Goal: Navigation & Orientation: Find specific page/section

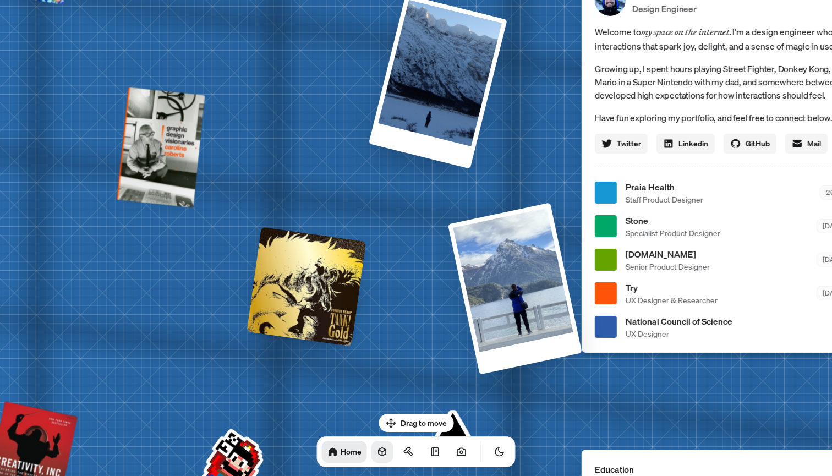
click at [379, 450] on icon at bounding box center [382, 452] width 7 height 8
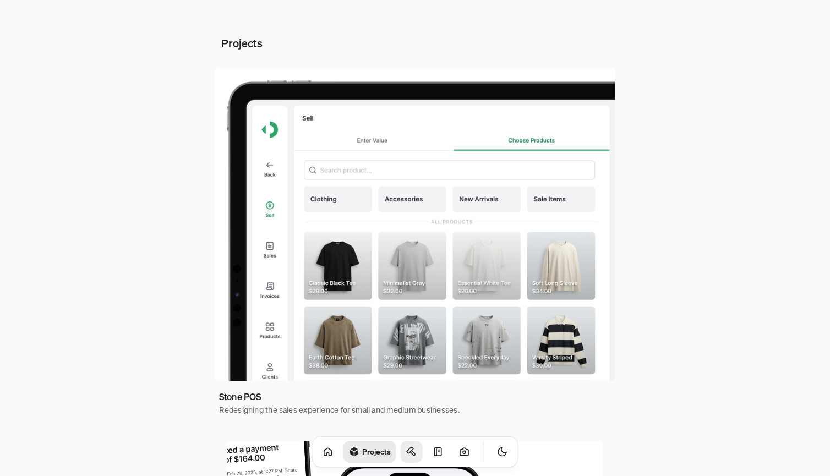
click at [401, 448] on link at bounding box center [412, 452] width 22 height 22
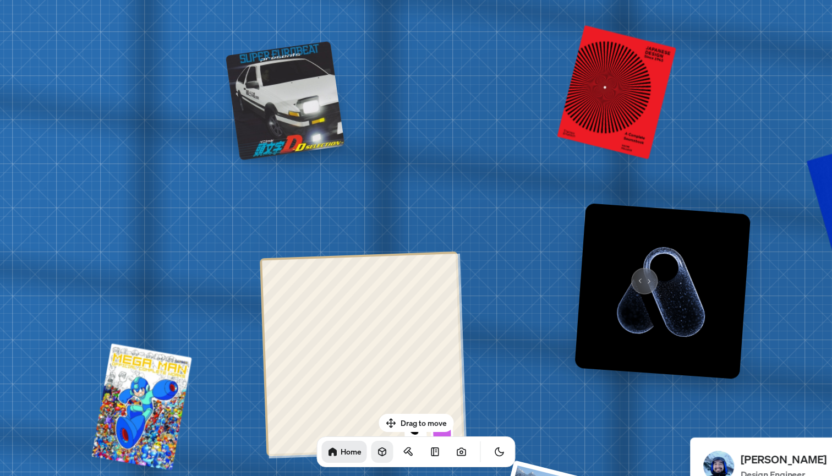
drag, startPoint x: 670, startPoint y: 310, endPoint x: 638, endPoint y: 275, distance: 47.5
click at [638, 275] on img at bounding box center [663, 291] width 176 height 176
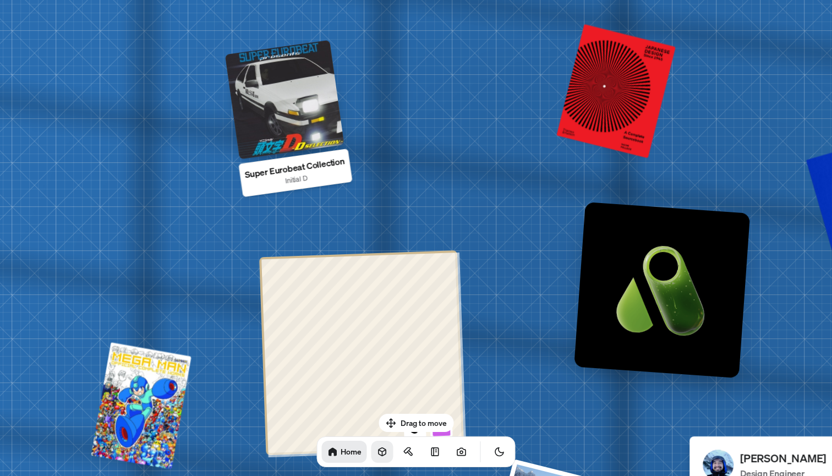
click at [288, 75] on div at bounding box center [284, 99] width 119 height 119
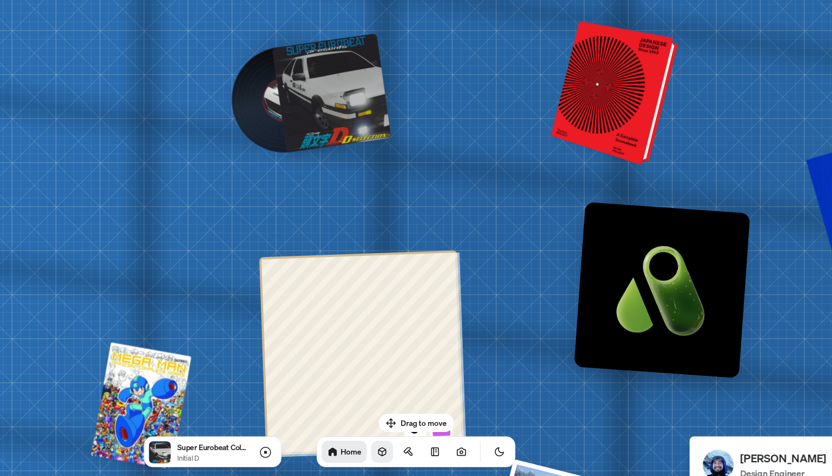
click at [629, 89] on div at bounding box center [617, 93] width 118 height 139
